Goal: Information Seeking & Learning: Check status

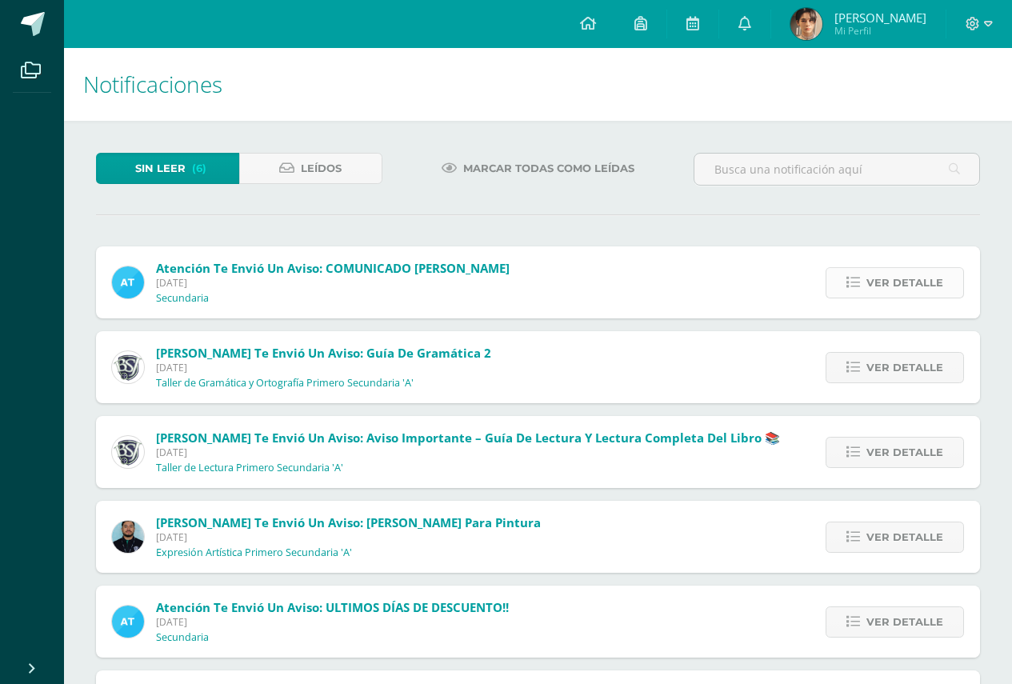
click at [886, 278] on span "Ver detalle" at bounding box center [905, 283] width 77 height 30
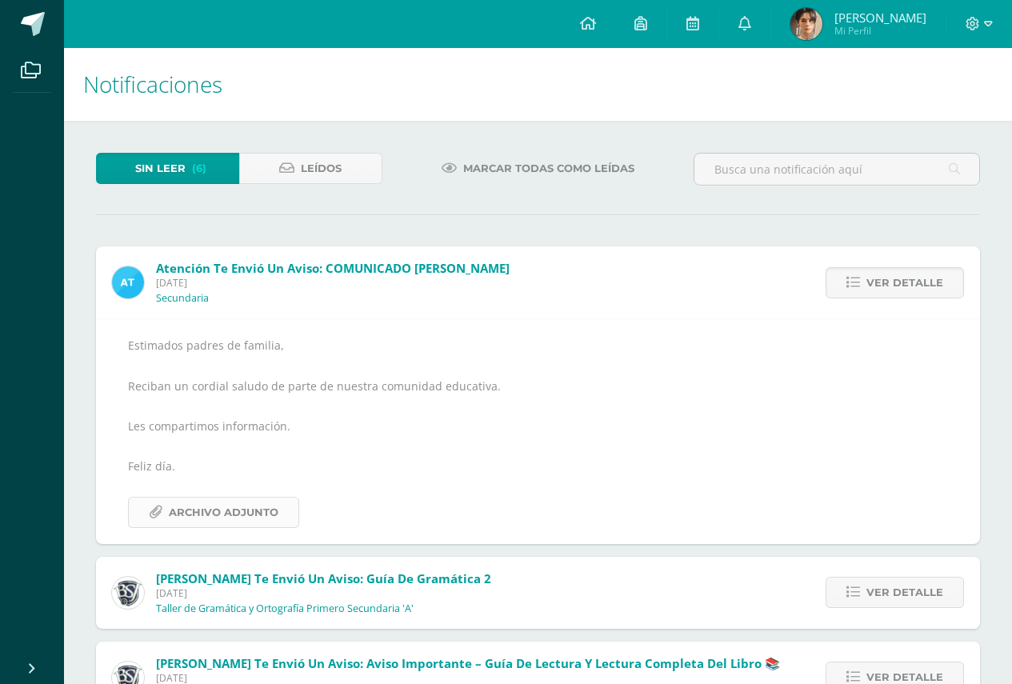
click at [201, 521] on span "Archivo Adjunto" at bounding box center [224, 513] width 110 height 30
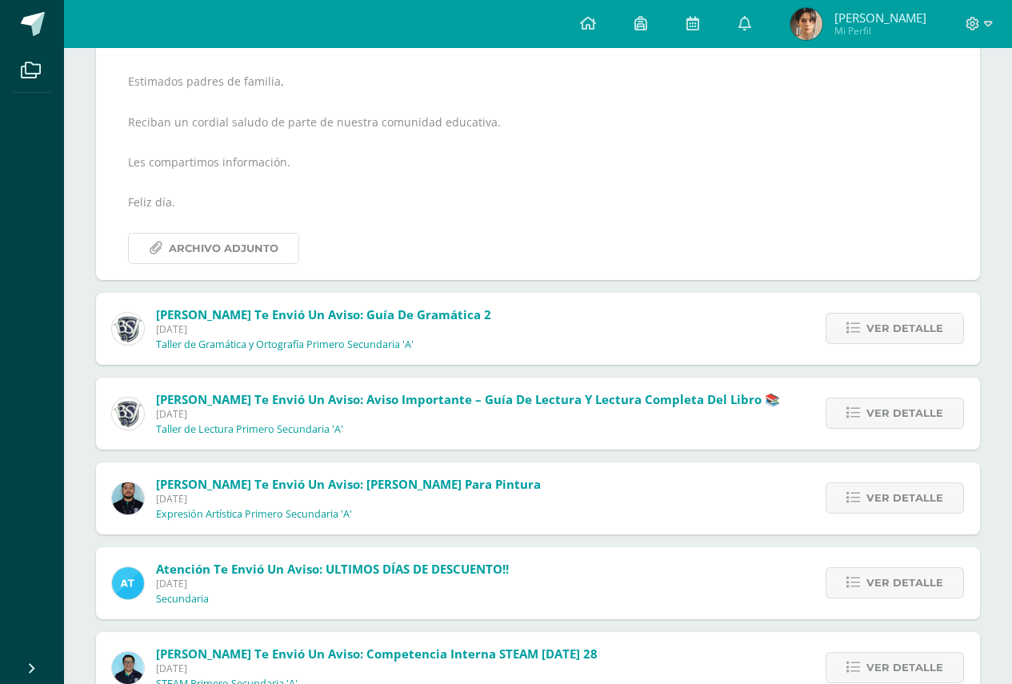
scroll to position [316, 0]
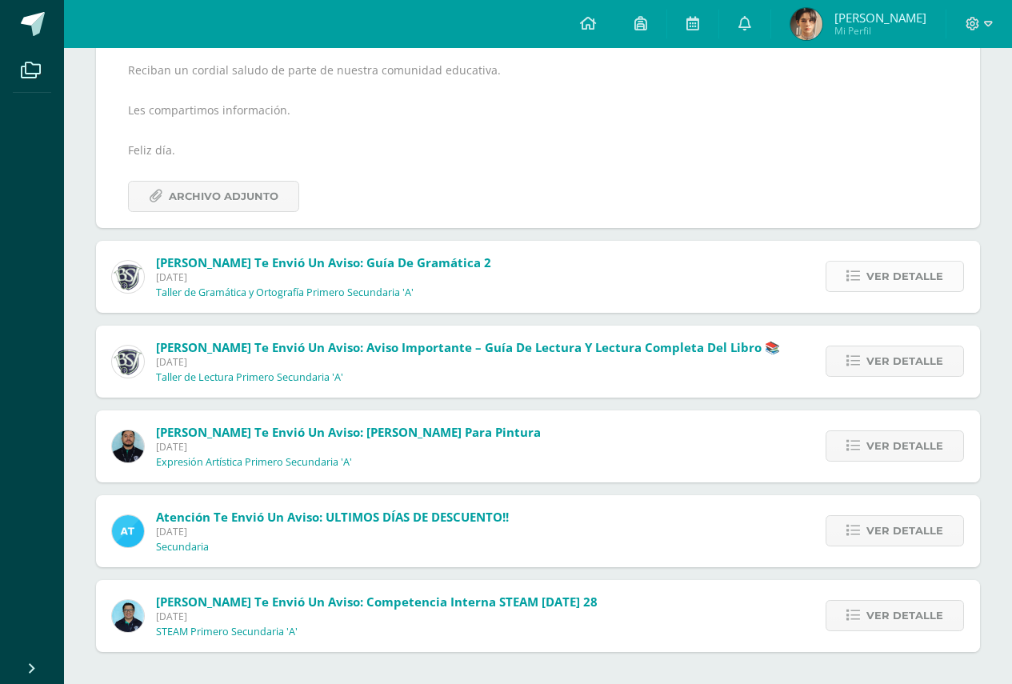
click at [893, 274] on span "Ver detalle" at bounding box center [905, 277] width 77 height 30
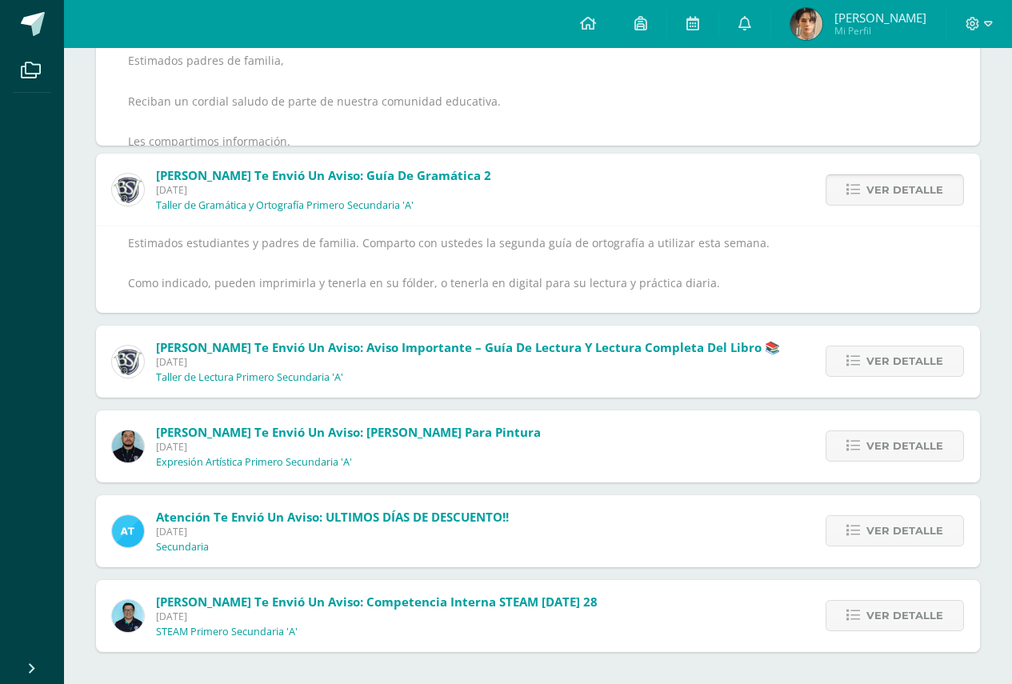
scroll to position [185, 0]
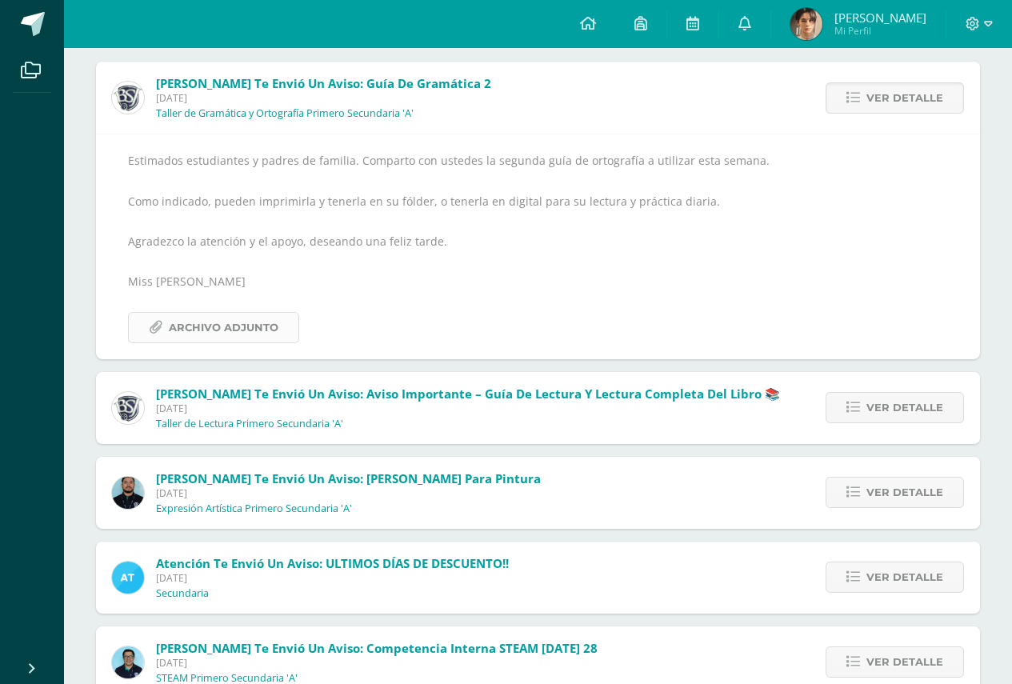
click at [203, 335] on span "Archivo Adjunto" at bounding box center [224, 328] width 110 height 30
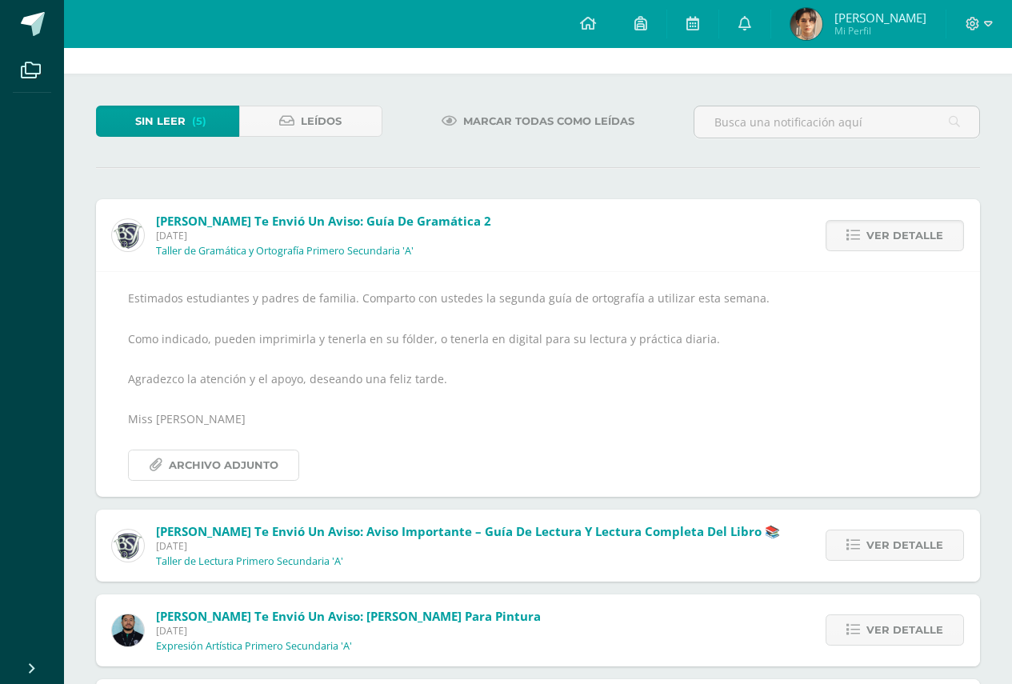
scroll to position [51, 0]
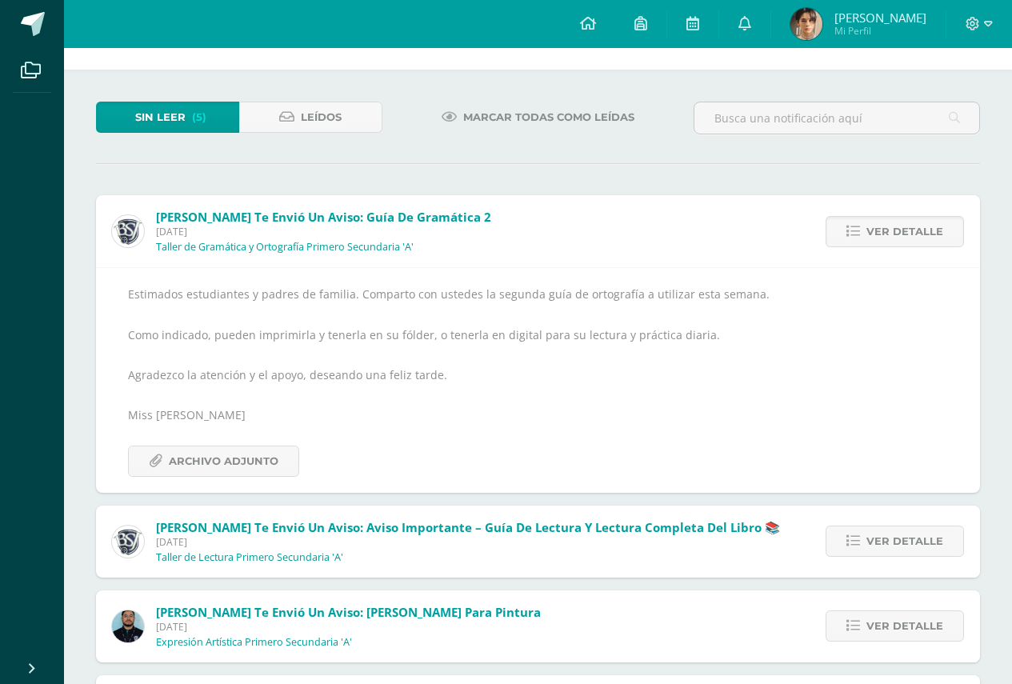
drag, startPoint x: 877, startPoint y: 226, endPoint x: 636, endPoint y: 158, distance: 250.3
click at [636, 158] on div "Sin leer (5) Leídos Marcar todas como leídas [PERSON_NAME] te envió un aviso: G…" at bounding box center [538, 467] width 948 height 795
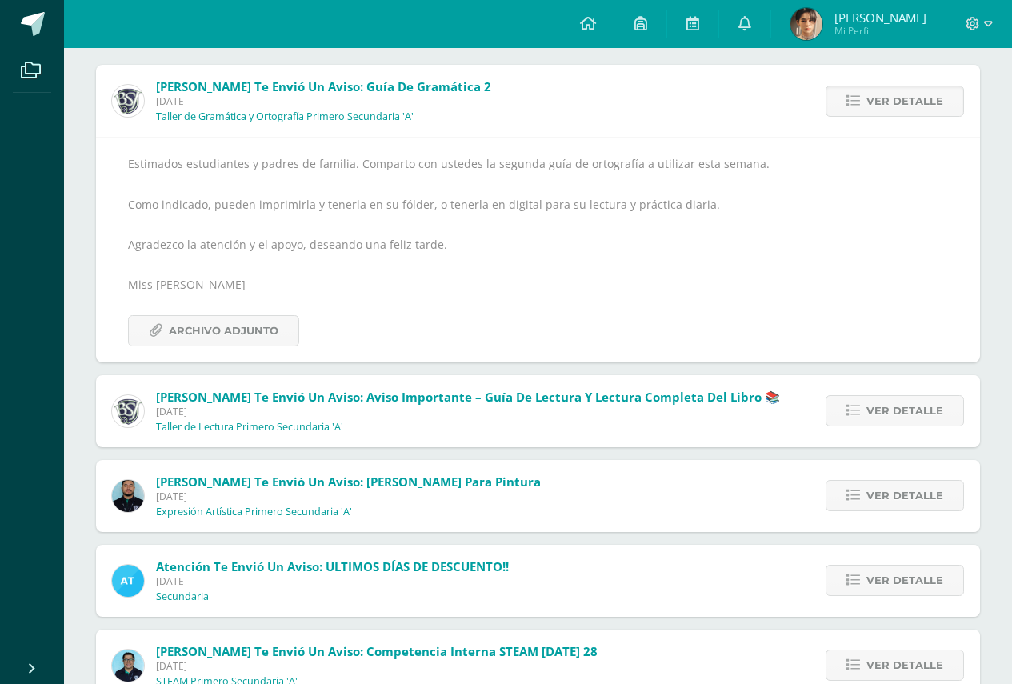
scroll to position [185, 0]
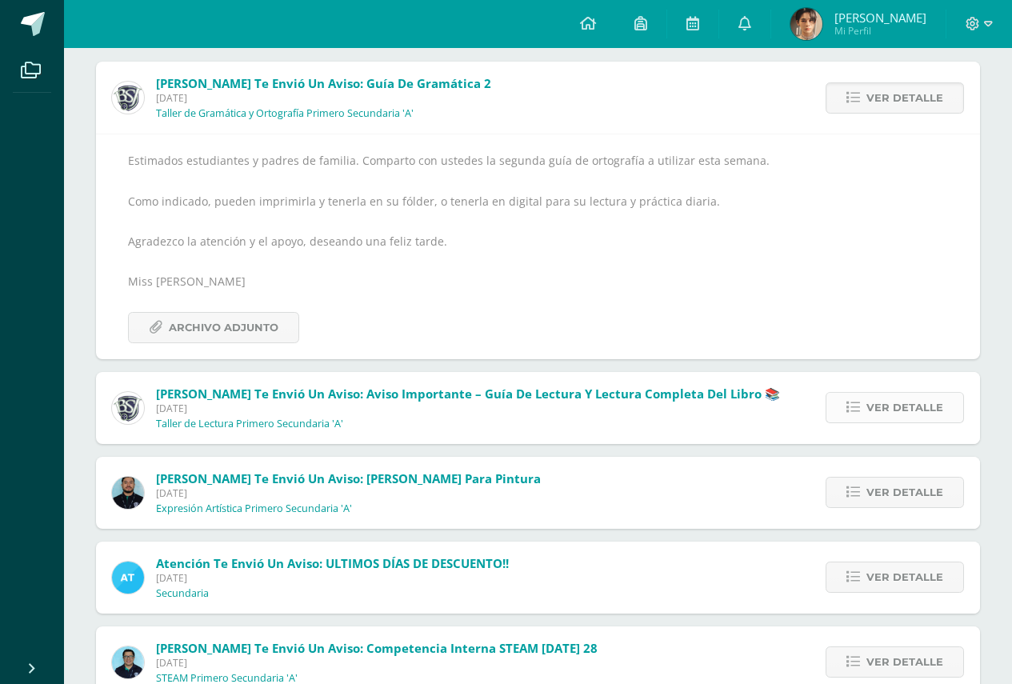
drag, startPoint x: 850, startPoint y: 407, endPoint x: 859, endPoint y: 407, distance: 8.8
click at [859, 407] on icon at bounding box center [854, 408] width 14 height 14
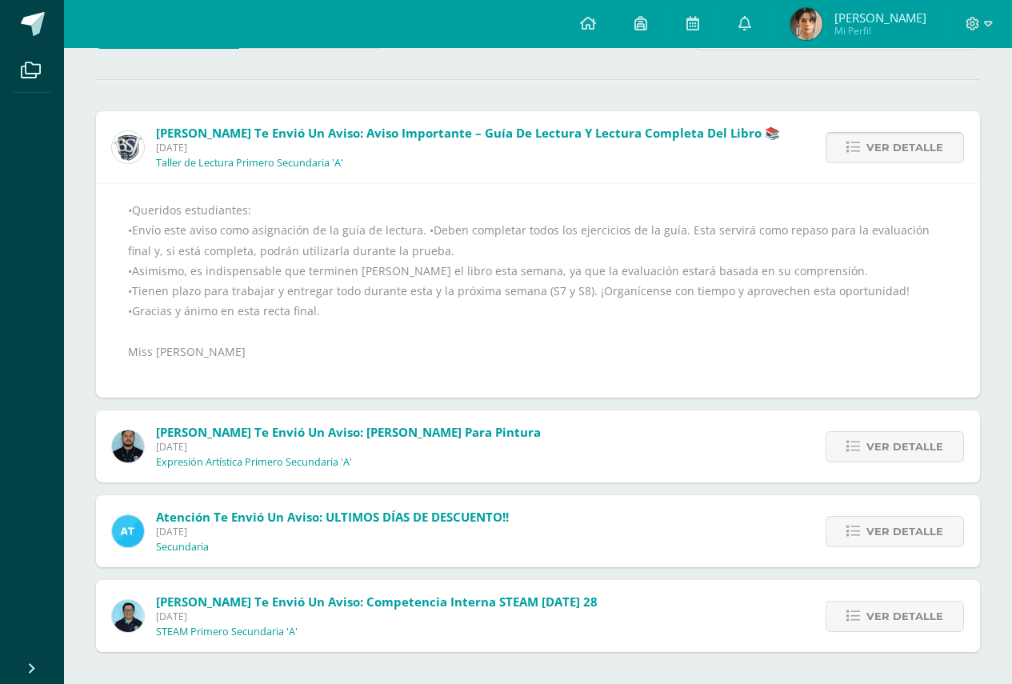
scroll to position [135, 0]
click at [860, 443] on icon at bounding box center [854, 447] width 14 height 14
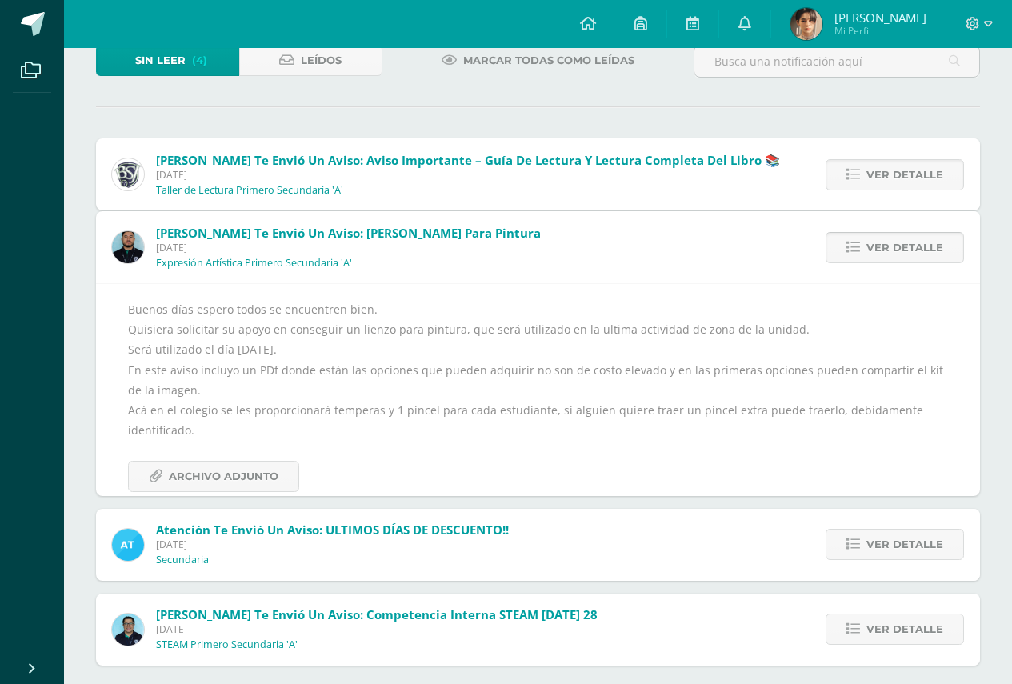
scroll to position [62, 0]
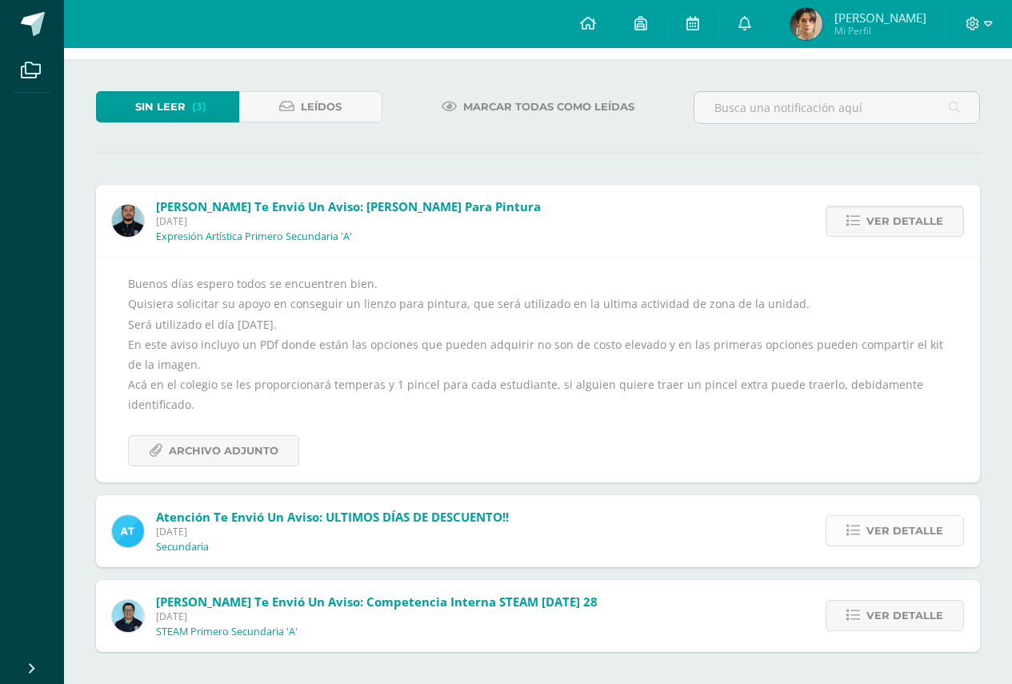
click at [881, 531] on span "Ver detalle" at bounding box center [905, 531] width 77 height 30
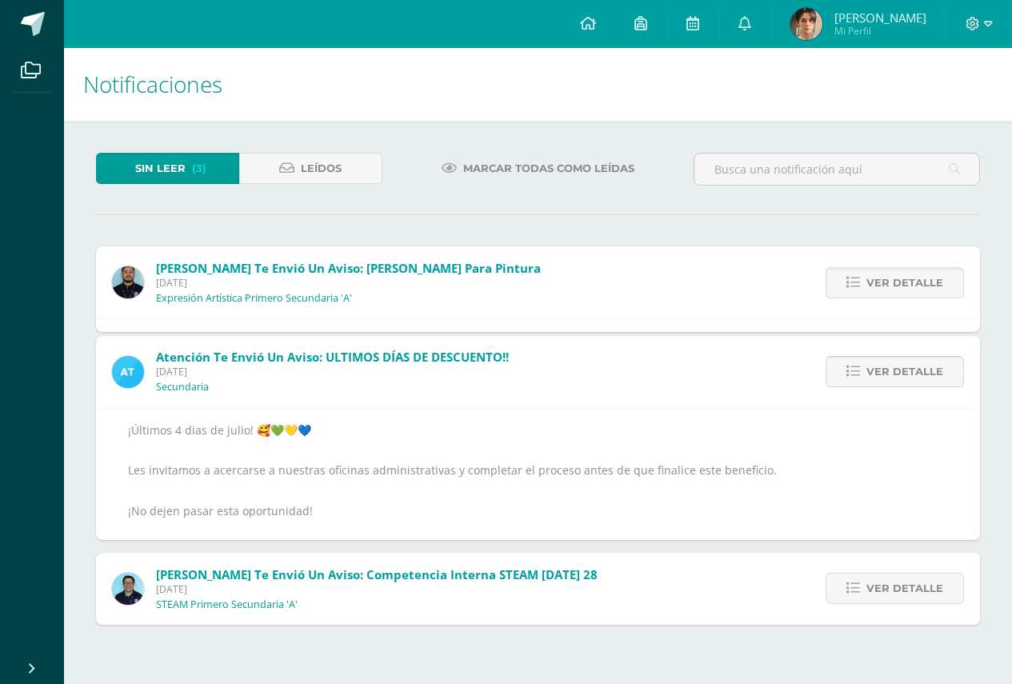
scroll to position [0, 0]
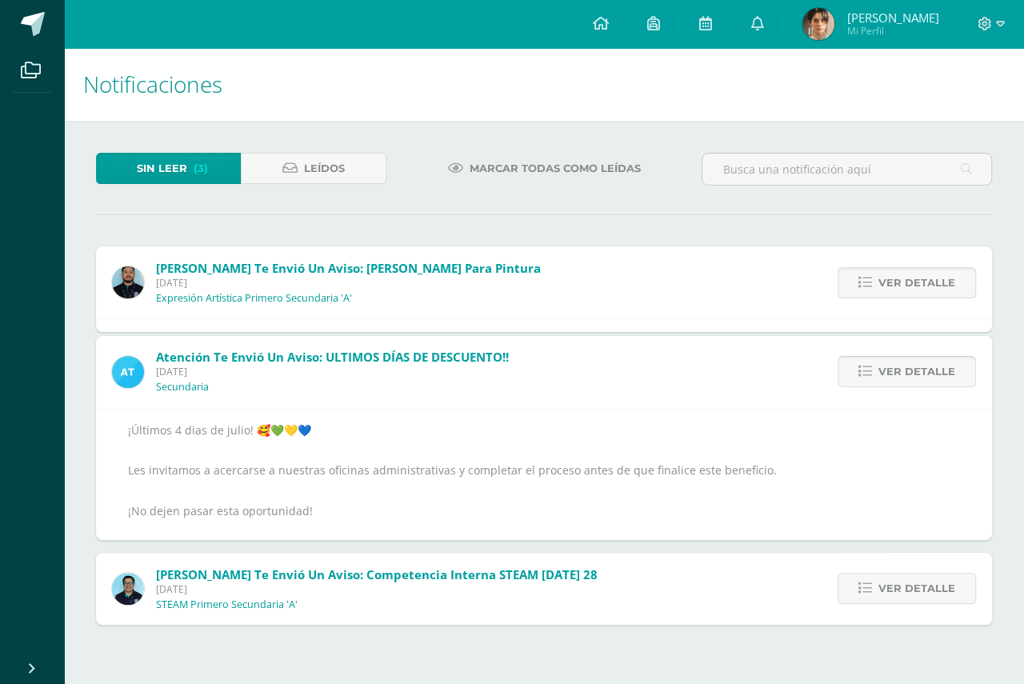
click at [881, 531] on div "Atención te envió un aviso: ULTIMOS DÍAS DE DESCUENTO!! [DATE] Secundaria Ver d…" at bounding box center [544, 438] width 896 height 204
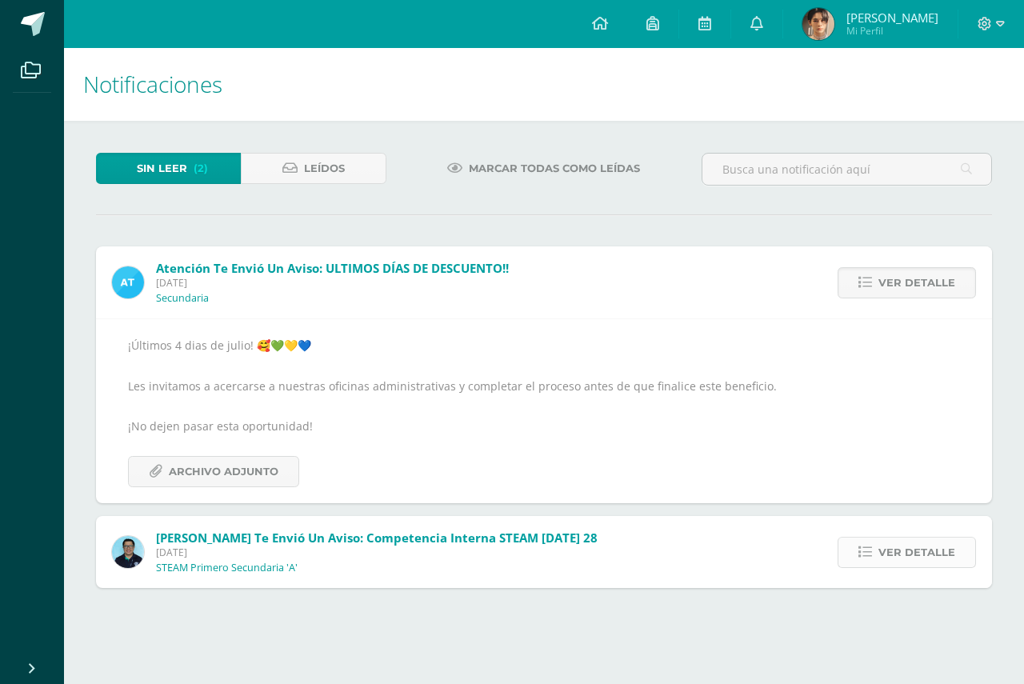
click at [872, 556] on icon at bounding box center [866, 553] width 14 height 14
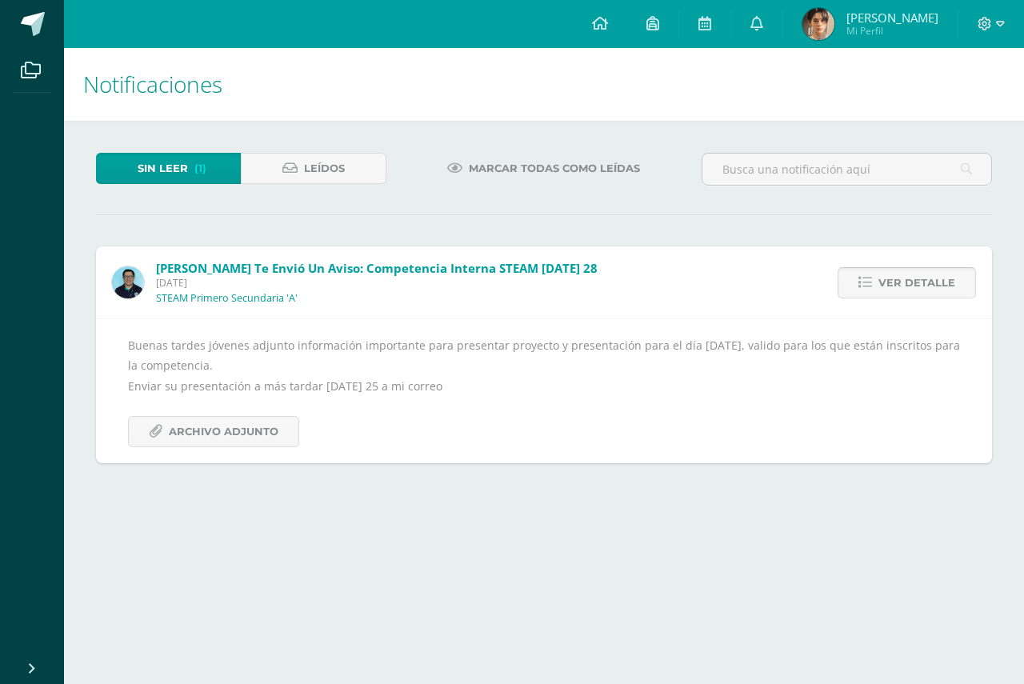
click at [943, 282] on span "Ver detalle" at bounding box center [917, 283] width 77 height 30
